Goal: Task Accomplishment & Management: Complete application form

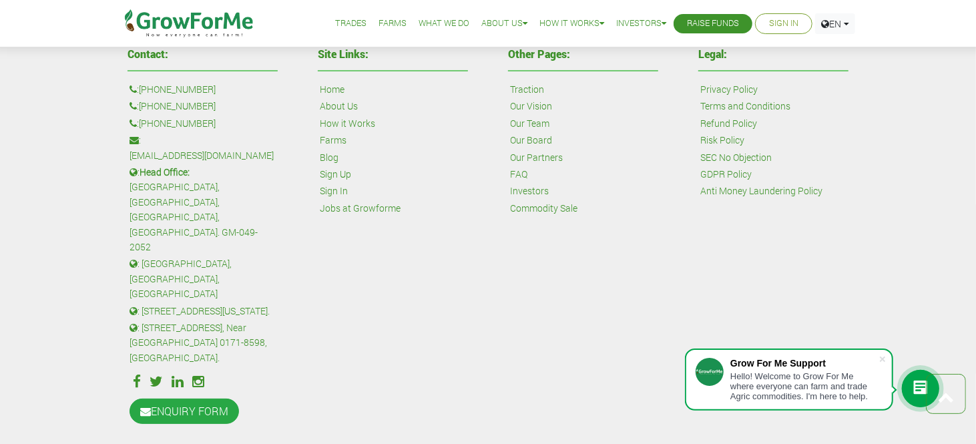
scroll to position [3188, 0]
click at [698, 27] on link "Raise Funds" at bounding box center [713, 24] width 52 height 14
click at [701, 26] on link "Raise Funds" at bounding box center [713, 24] width 52 height 14
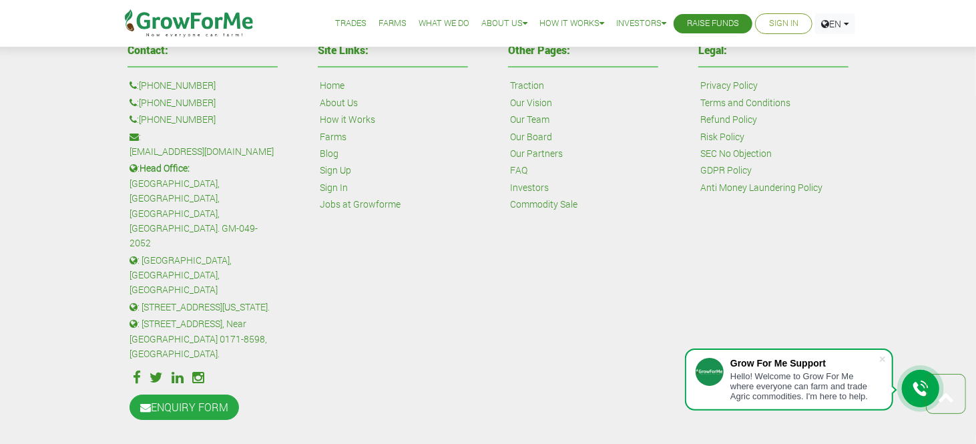
scroll to position [2586, 0]
